Goal: Task Accomplishment & Management: Manage account settings

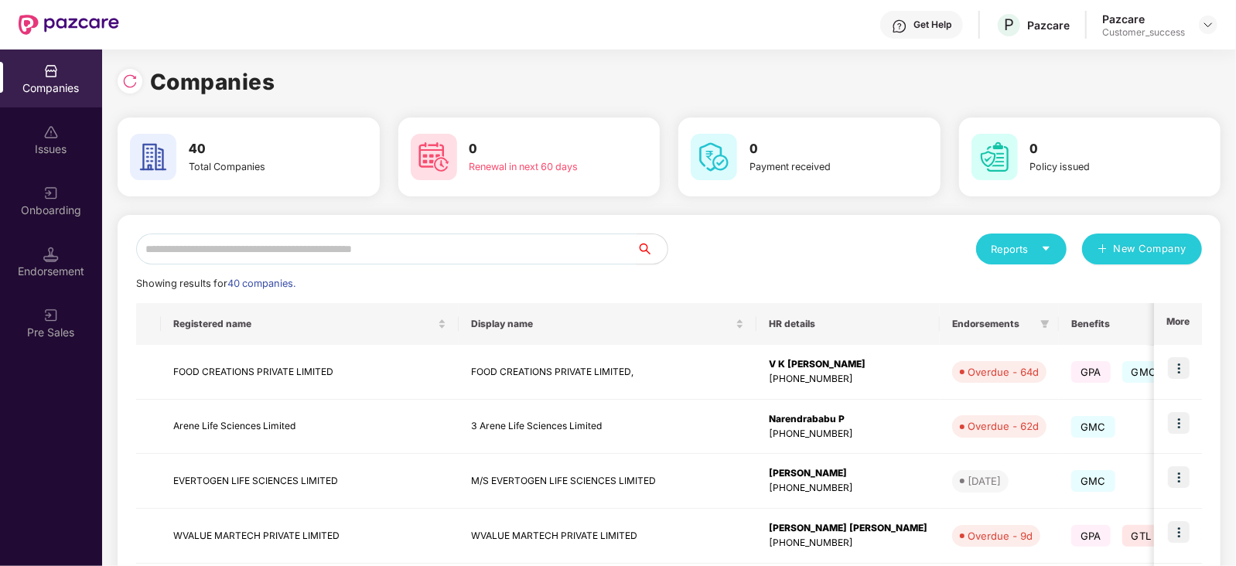
click at [333, 249] on input "text" at bounding box center [386, 249] width 500 height 31
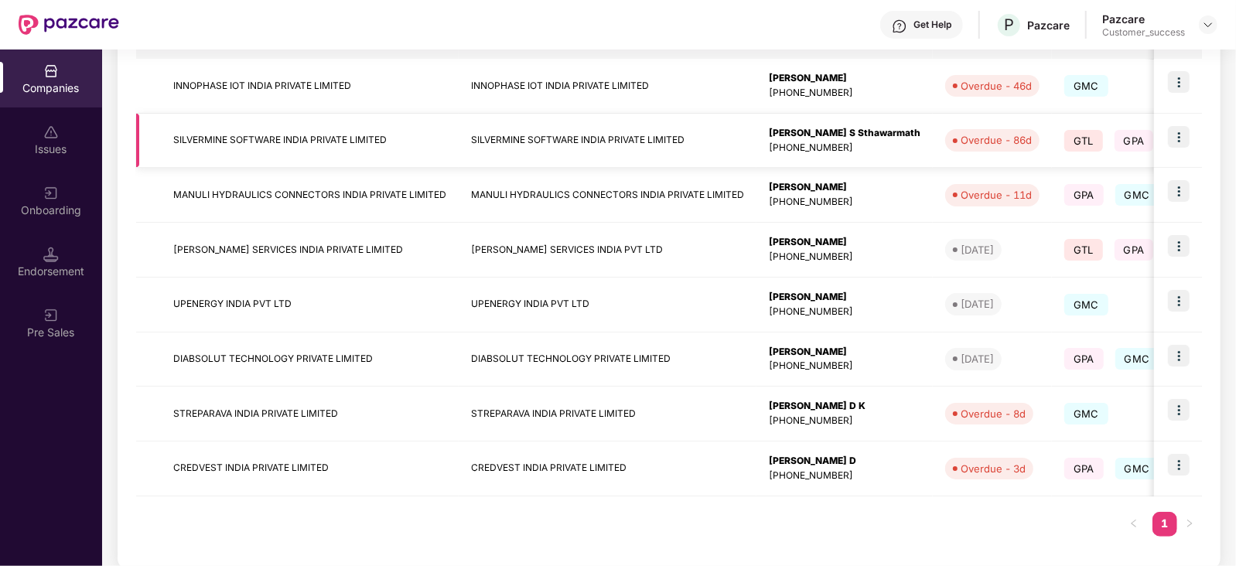
scroll to position [302, 0]
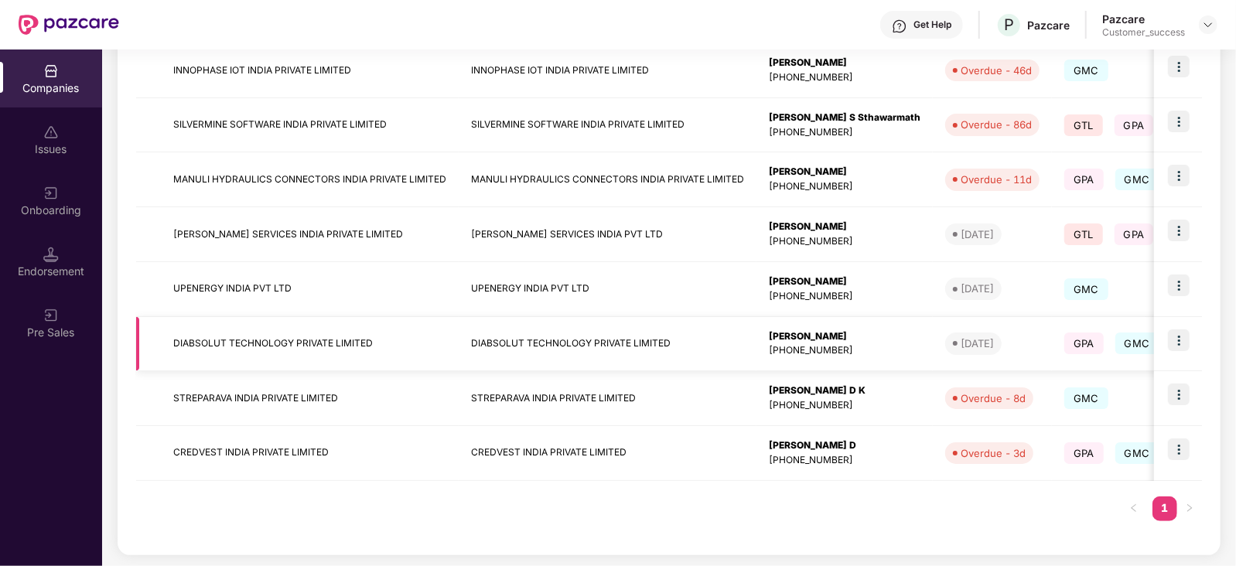
type input "***"
drag, startPoint x: 385, startPoint y: 342, endPoint x: 174, endPoint y: 347, distance: 211.2
click at [174, 347] on td "DIABSOLUT TECHNOLOGY PRIVATE LIMITED" at bounding box center [310, 344] width 298 height 55
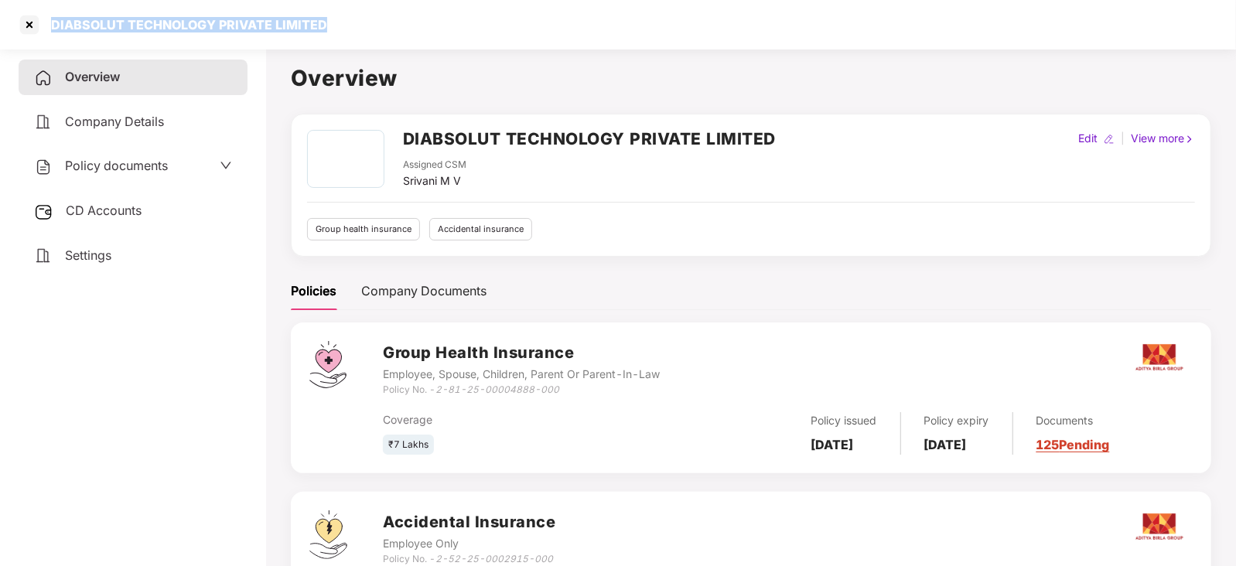
drag, startPoint x: 326, startPoint y: 14, endPoint x: 49, endPoint y: 19, distance: 277.7
click at [49, 19] on div "DIABSOLUT TECHNOLOGY PRIVATE LIMITED" at bounding box center [618, 25] width 1236 height 50
copy div "DIABSOLUT TECHNOLOGY PRIVATE LIMITED"
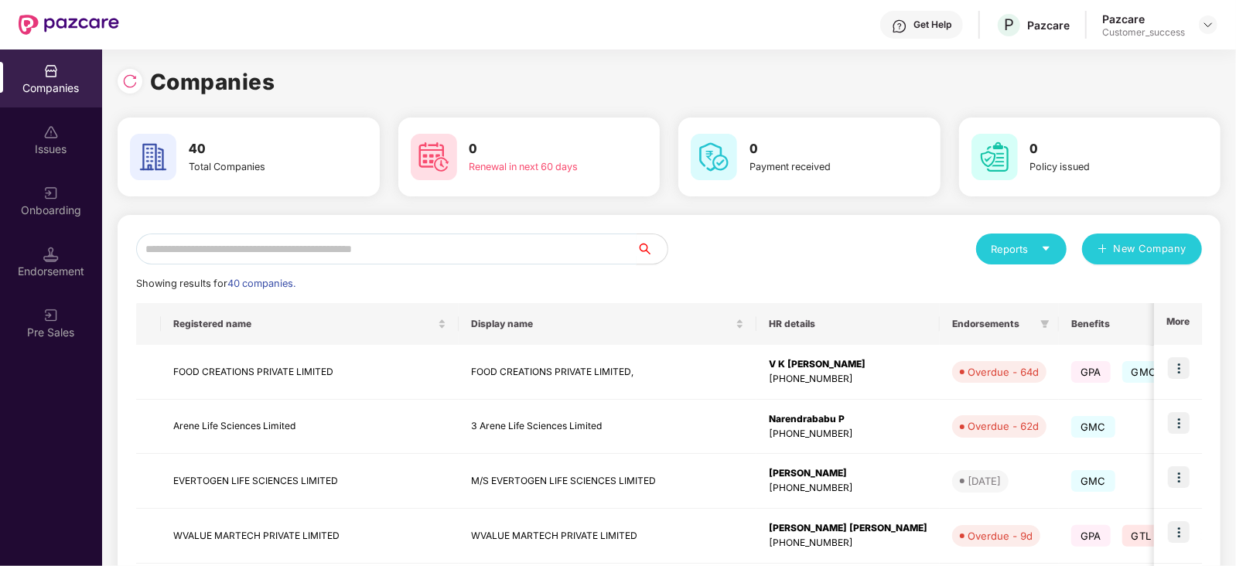
click at [275, 237] on input "text" at bounding box center [386, 249] width 500 height 31
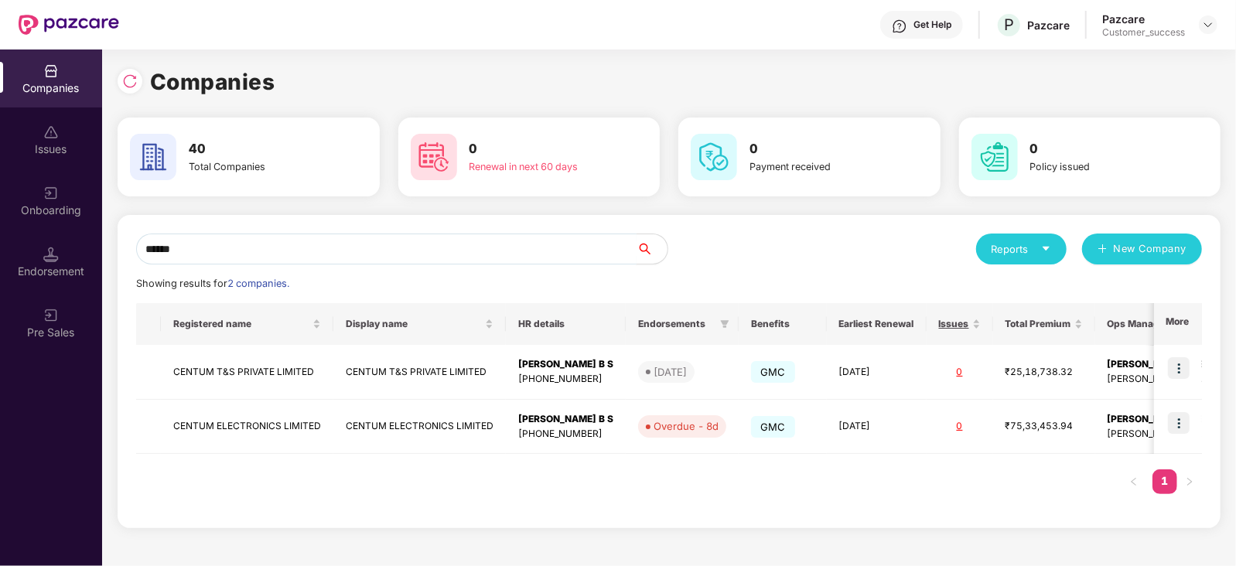
type input "******"
click at [1180, 423] on img at bounding box center [1179, 423] width 22 height 22
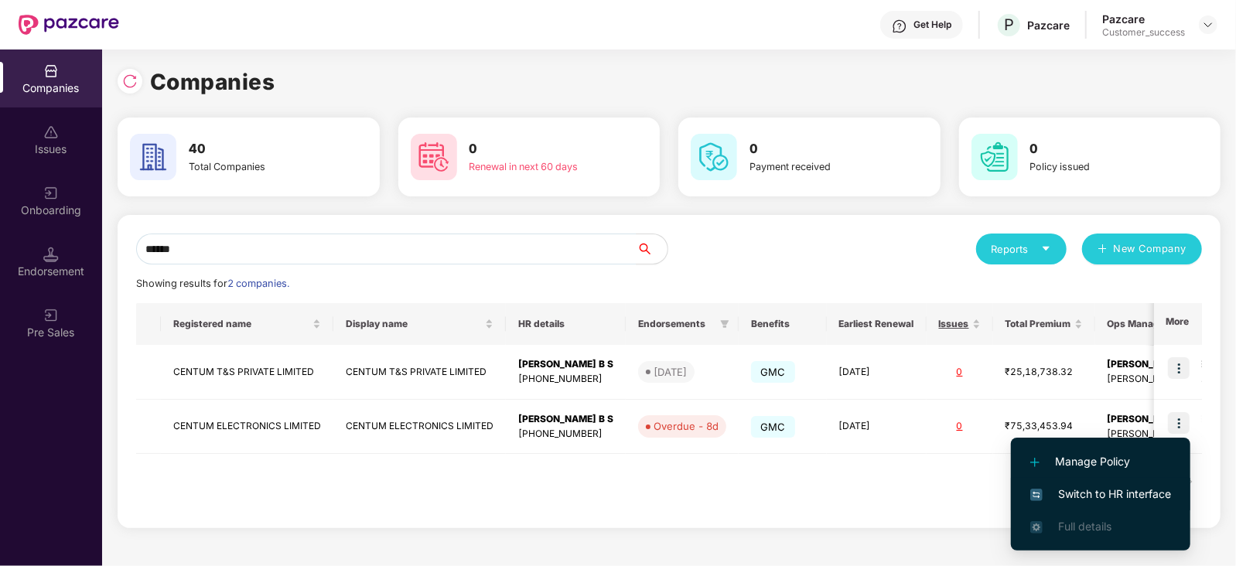
click at [1112, 493] on span "Switch to HR interface" at bounding box center [1100, 494] width 141 height 17
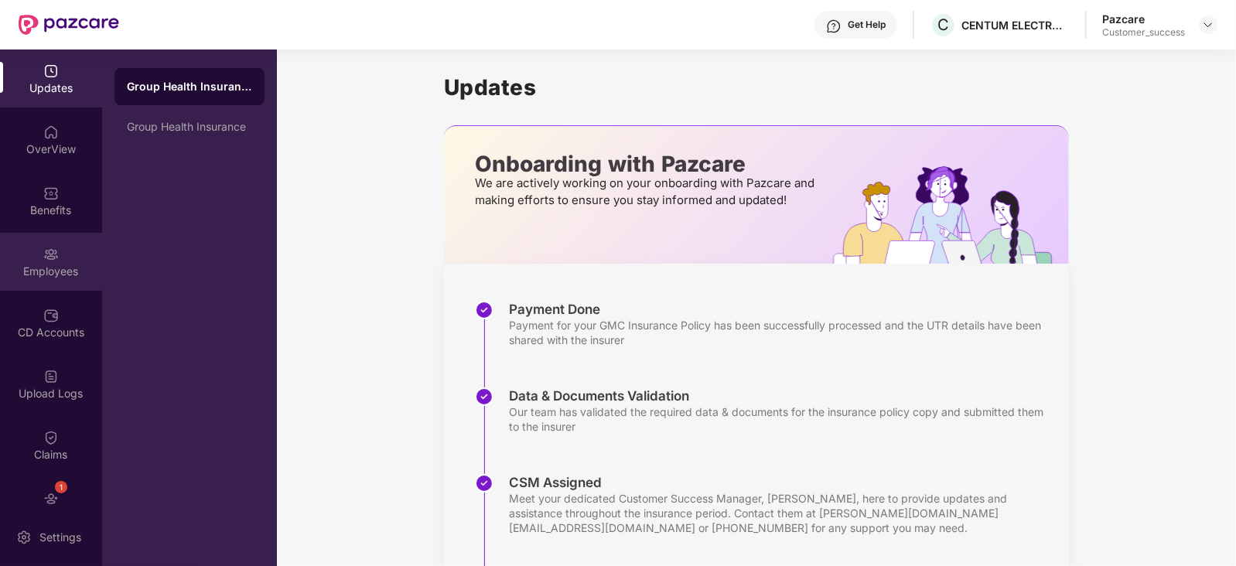
click at [66, 255] on div "Employees" at bounding box center [51, 262] width 102 height 58
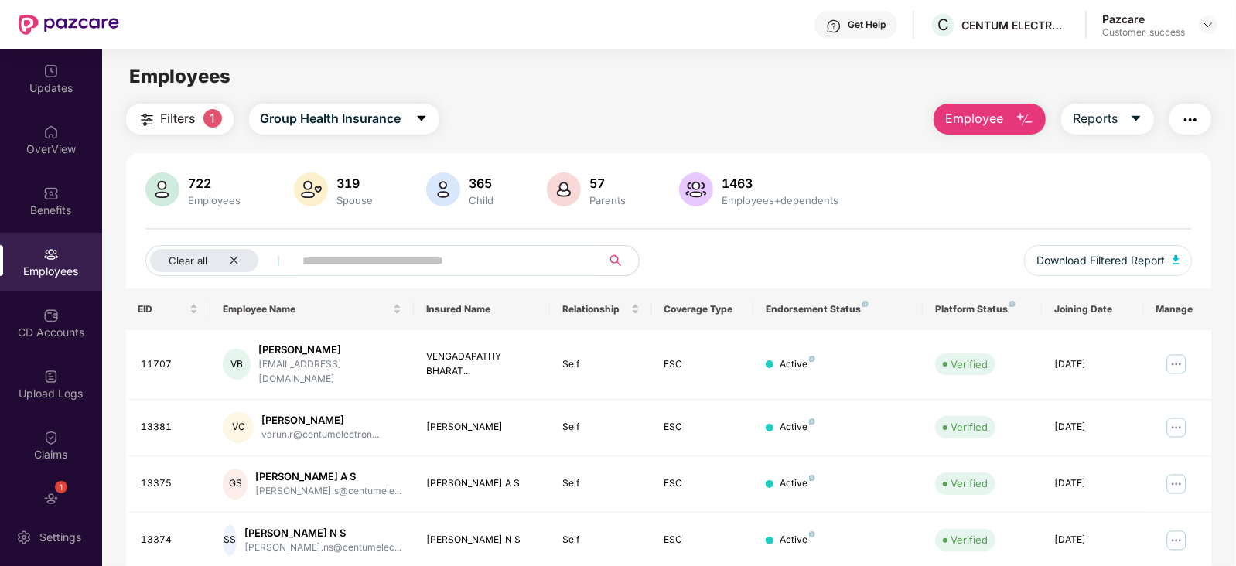
click at [145, 117] on img "button" at bounding box center [147, 120] width 19 height 19
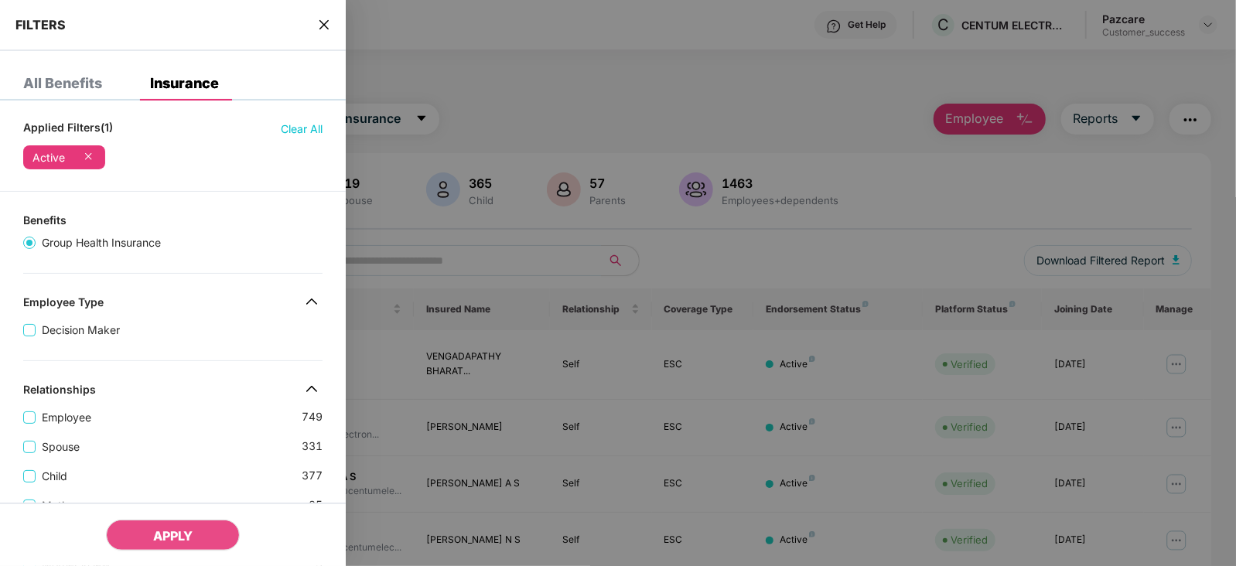
click at [319, 17] on span "close" at bounding box center [324, 24] width 12 height 15
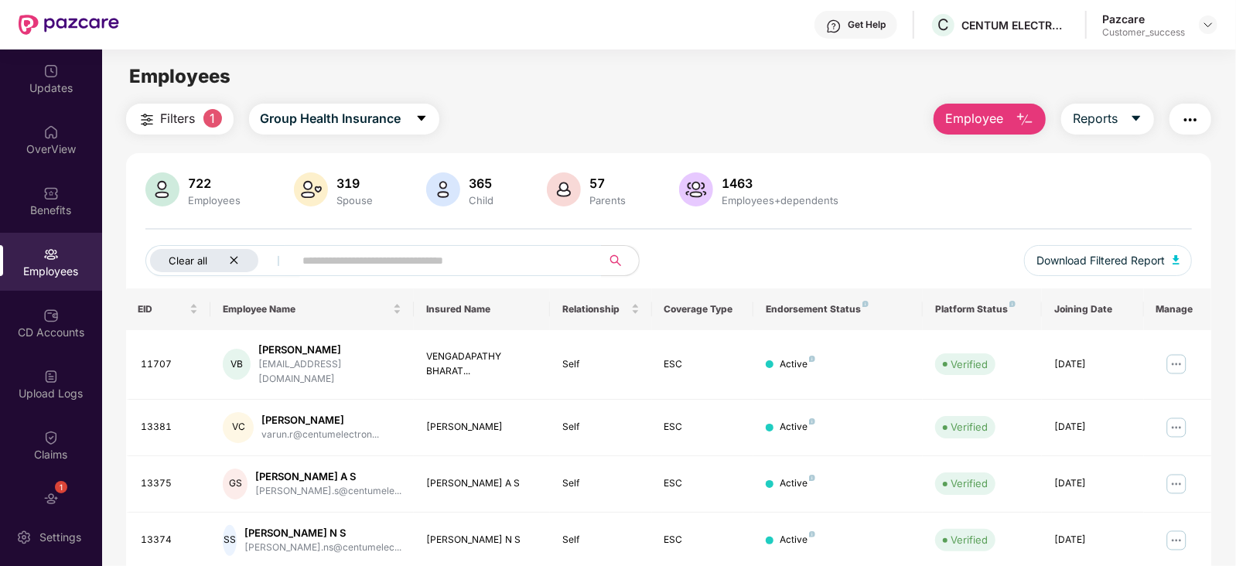
click at [238, 261] on icon "close" at bounding box center [234, 260] width 10 height 10
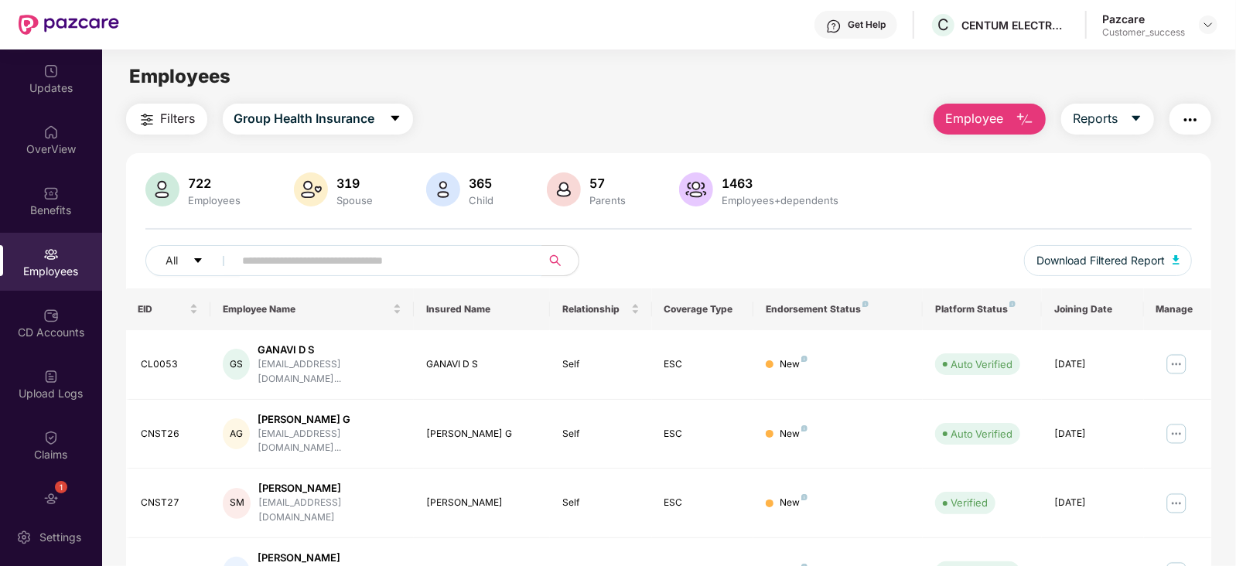
click at [278, 260] on input "text" at bounding box center [382, 260] width 278 height 23
paste input "**********"
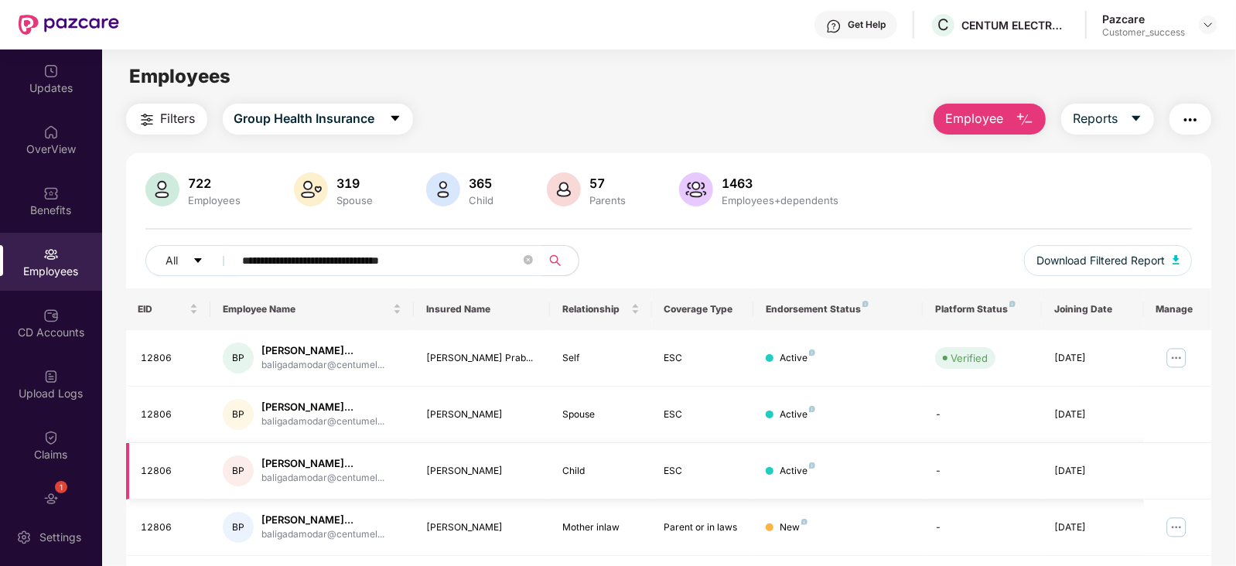
scroll to position [101, 0]
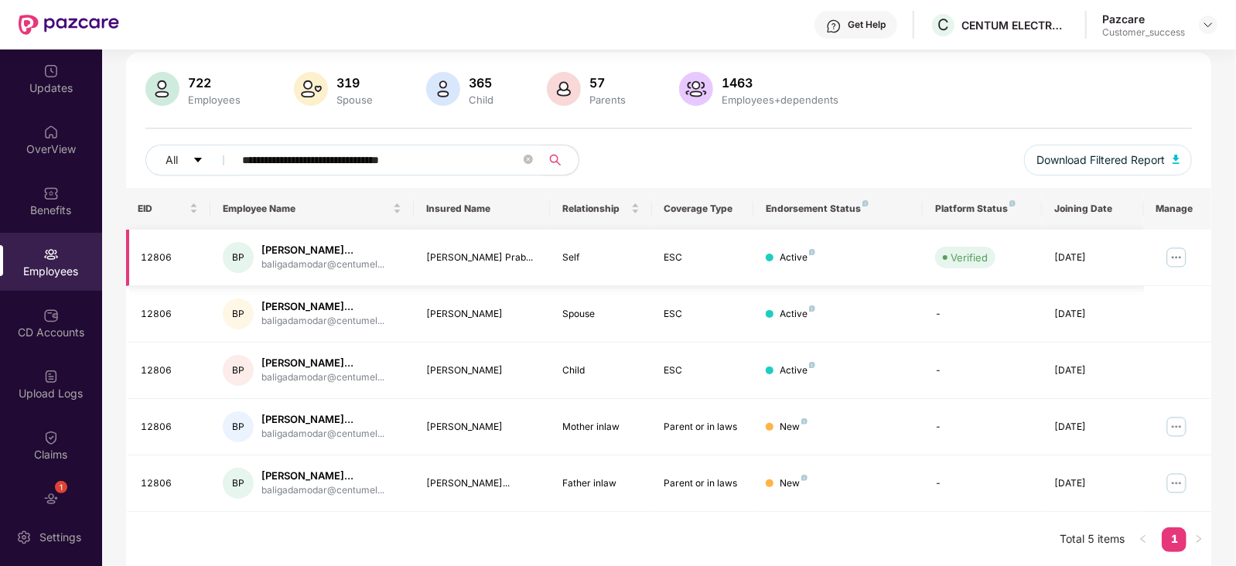
type input "**********"
click at [1174, 252] on img at bounding box center [1176, 257] width 25 height 25
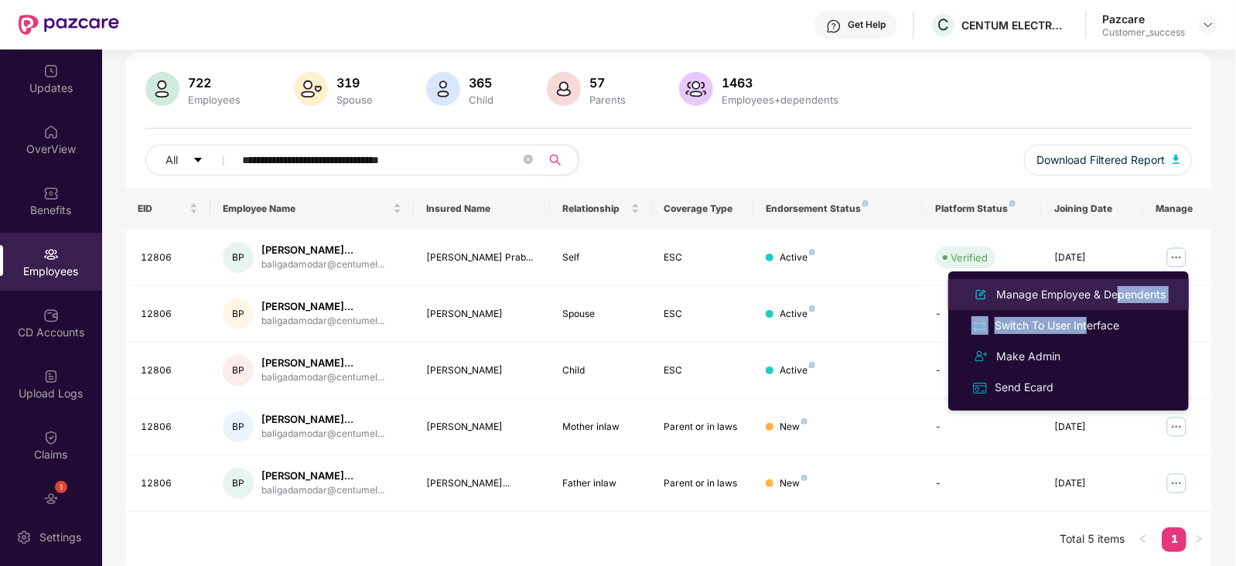
drag, startPoint x: 1089, startPoint y: 324, endPoint x: 1113, endPoint y: 299, distance: 35.0
click at [1113, 299] on ul "Manage Employee & Dependents Switch To User Interface Make Admin Send Ecard" at bounding box center [1068, 341] width 241 height 139
click at [1113, 299] on div "Manage Employee & Dependents" at bounding box center [1081, 294] width 176 height 17
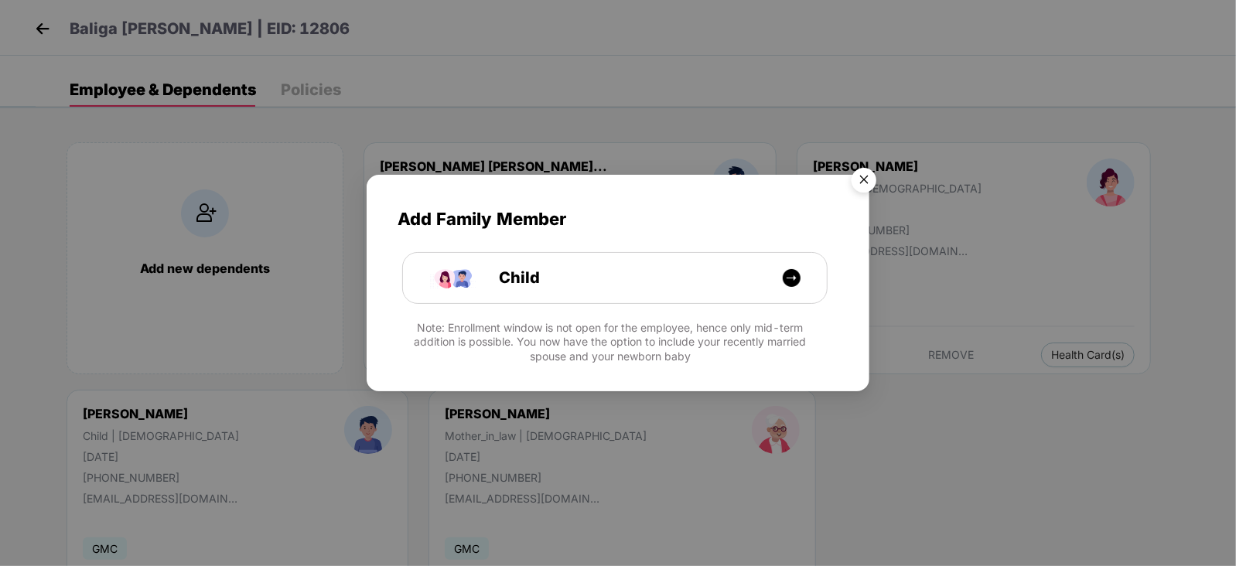
click at [871, 183] on img "Close" at bounding box center [863, 182] width 43 height 43
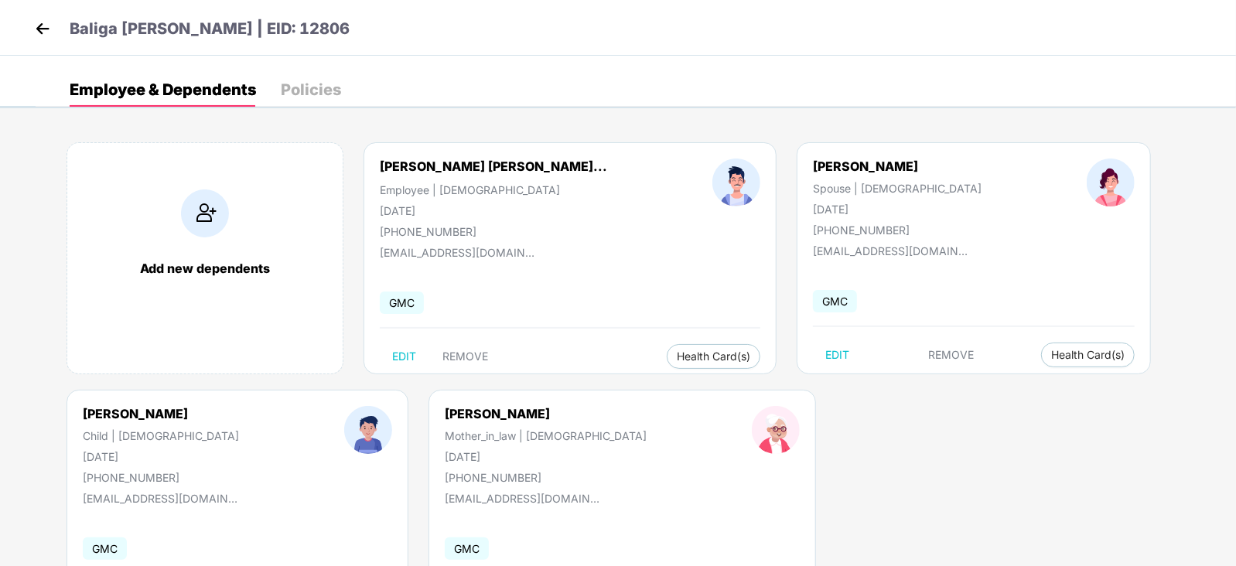
scroll to position [94, 0]
